Goal: Navigation & Orientation: Find specific page/section

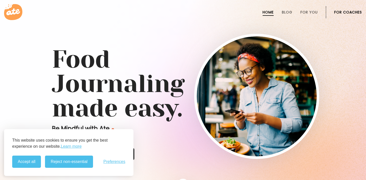
click at [127, 105] on h1 "Food Journaling made easy." at bounding box center [183, 83] width 262 height 73
click at [63, 163] on button "Reject non-essential" at bounding box center [69, 161] width 48 height 12
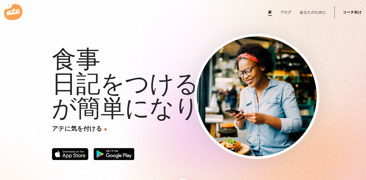
click at [2, 14] on div "家 ブログ あなたのために コーチ向け" at bounding box center [183, 12] width 366 height 24
click at [13, 14] on icon at bounding box center [13, 12] width 18 height 16
click at [270, 13] on font "家" at bounding box center [270, 12] width 4 height 5
click at [14, 13] on icon at bounding box center [13, 11] width 14 height 7
click at [78, 130] on font "アテに気を付ける" at bounding box center [77, 128] width 50 height 8
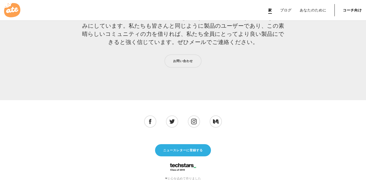
scroll to position [1699, 0]
